Goal: Check status: Check status

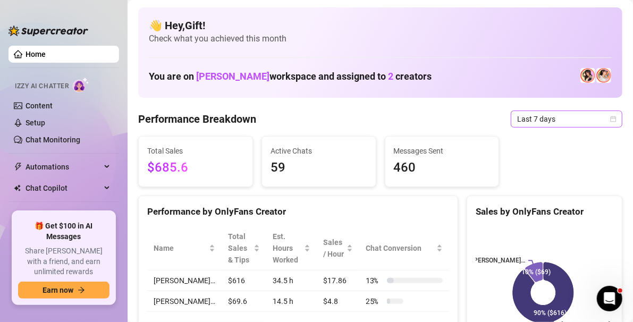
click at [606, 112] on span "Last 7 days" at bounding box center [566, 119] width 99 height 16
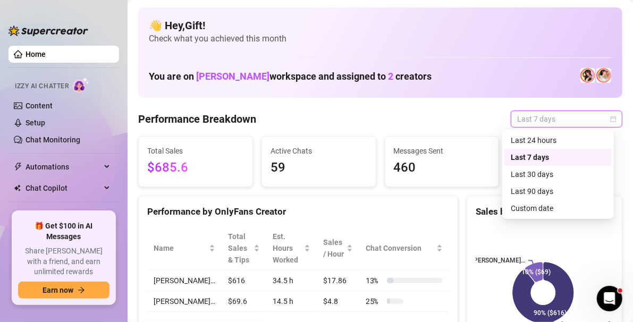
click at [562, 203] on div "Custom date" at bounding box center [558, 209] width 95 height 12
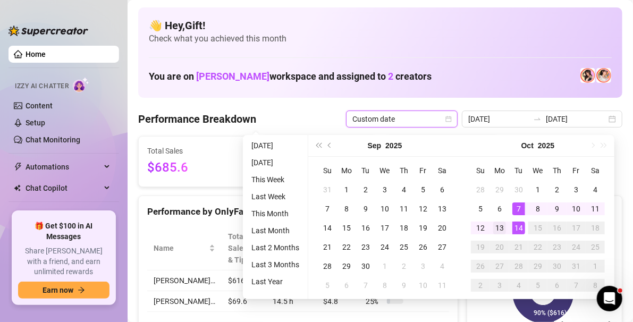
click at [499, 224] on div "13" at bounding box center [499, 228] width 13 height 13
type input "[DATE]"
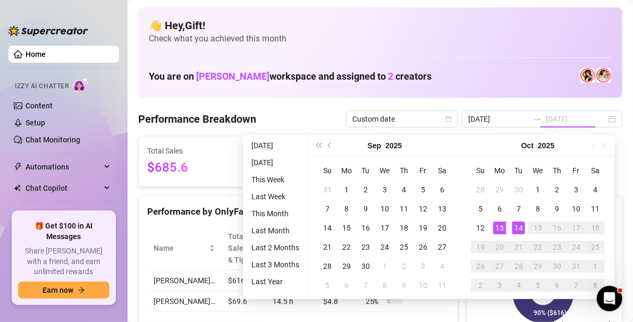
click at [522, 223] on div "14" at bounding box center [518, 228] width 13 height 13
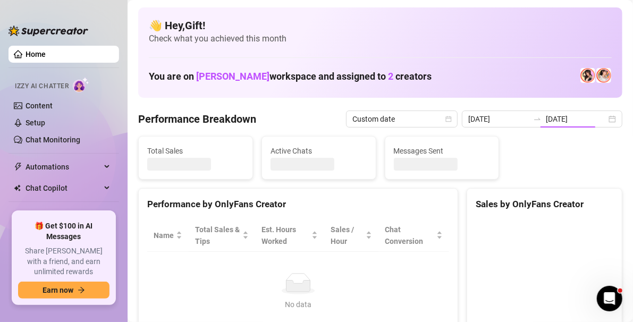
type input "[DATE]"
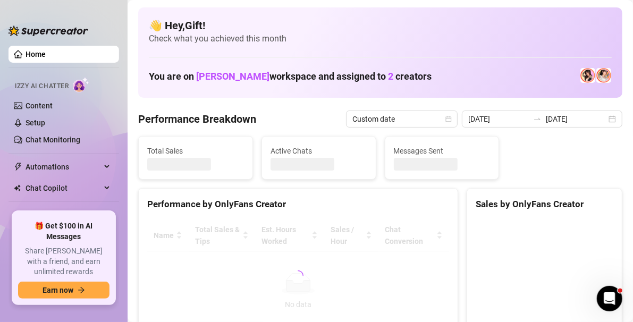
click at [478, 301] on canvas at bounding box center [543, 299] width 135 height 159
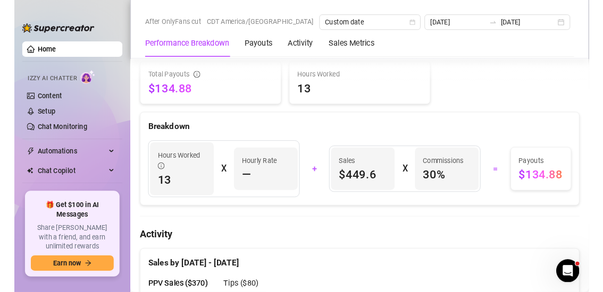
scroll to position [349, 0]
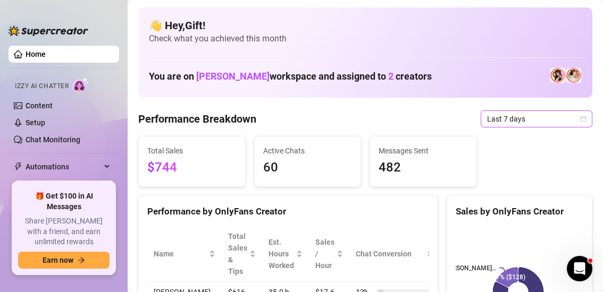
click at [579, 117] on div "Last 7 days" at bounding box center [537, 119] width 112 height 17
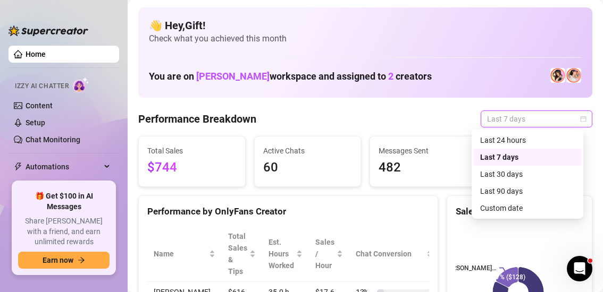
click at [517, 209] on div "Custom date" at bounding box center [527, 209] width 95 height 12
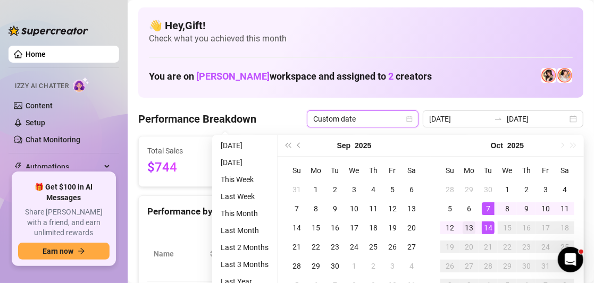
click at [470, 225] on div "13" at bounding box center [468, 228] width 13 height 13
type input "[DATE]"
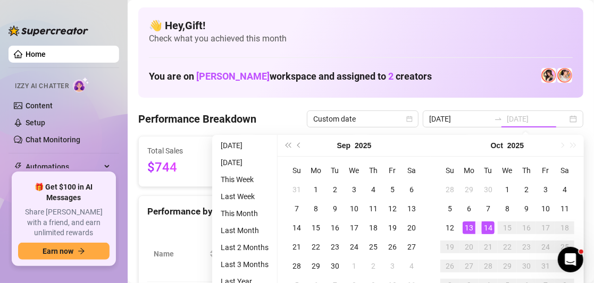
click at [487, 223] on div "14" at bounding box center [488, 228] width 13 height 13
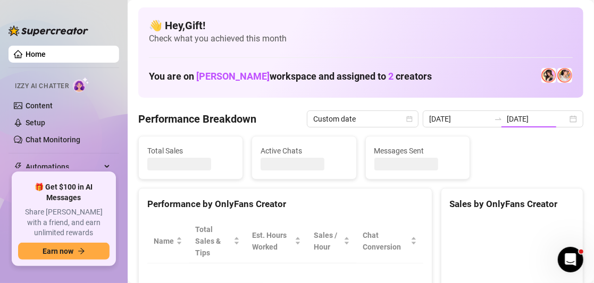
type input "[DATE]"
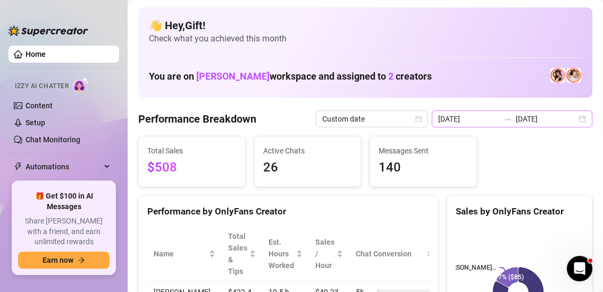
click at [574, 123] on div "2025-10-13 2025-10-14" at bounding box center [512, 119] width 161 height 17
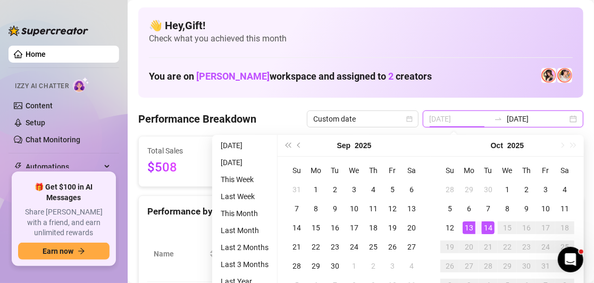
type input "[DATE]"
click at [479, 219] on td "14" at bounding box center [487, 227] width 19 height 19
type input "[DATE]"
click at [468, 218] on td "13" at bounding box center [468, 227] width 19 height 19
type input "[DATE]"
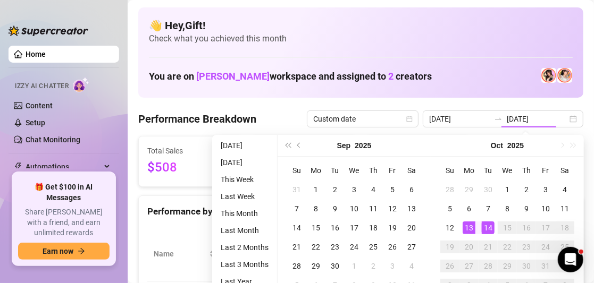
type input "[DATE]"
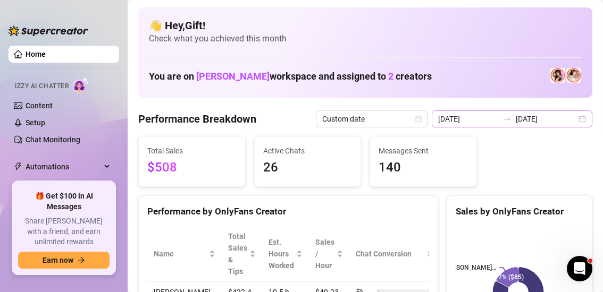
click at [572, 125] on div "2025-10-13 2025-10-14" at bounding box center [512, 119] width 161 height 17
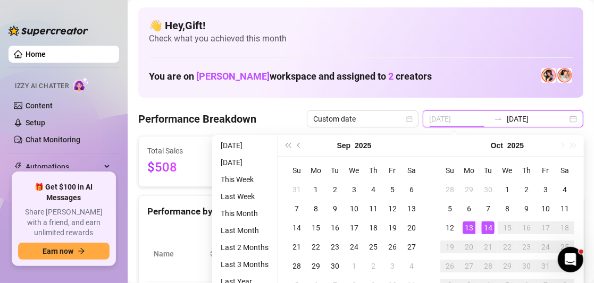
type input "[DATE]"
click at [470, 224] on div "13" at bounding box center [468, 228] width 13 height 13
click at [491, 226] on div "14" at bounding box center [488, 228] width 13 height 13
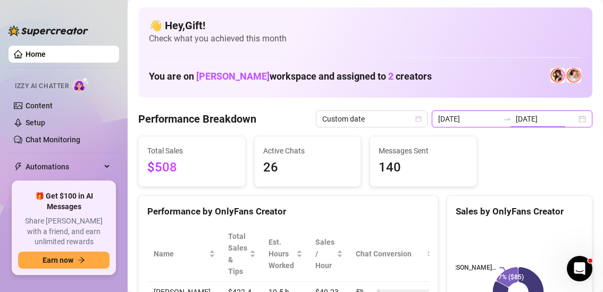
click at [560, 121] on input "[DATE]" at bounding box center [546, 119] width 61 height 12
